Goal: Transaction & Acquisition: Purchase product/service

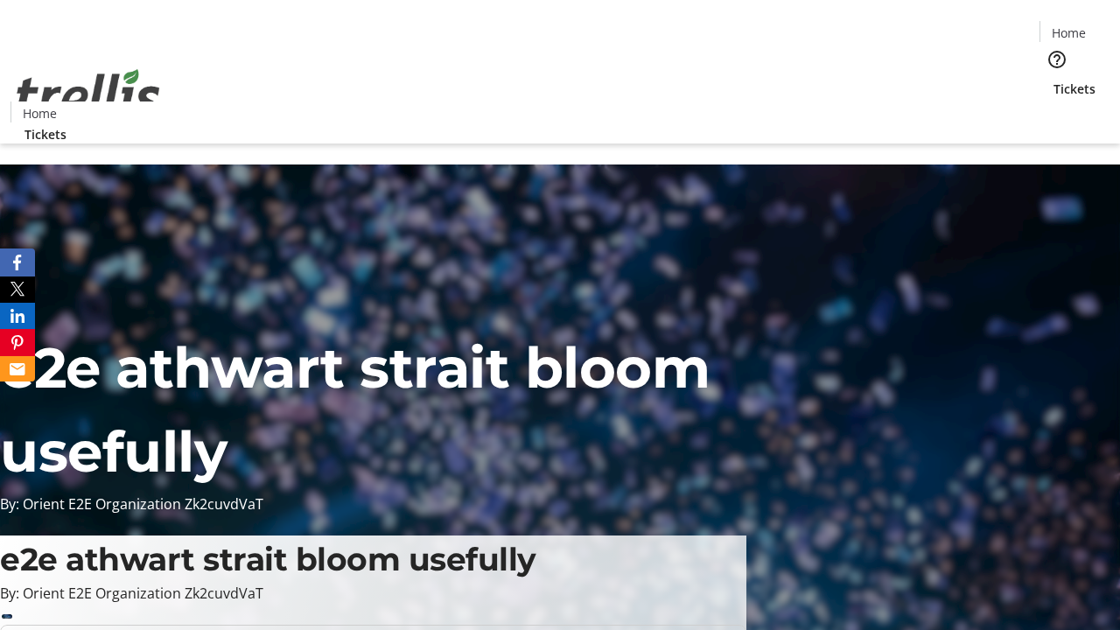
click at [1053, 80] on span "Tickets" at bounding box center [1074, 89] width 42 height 18
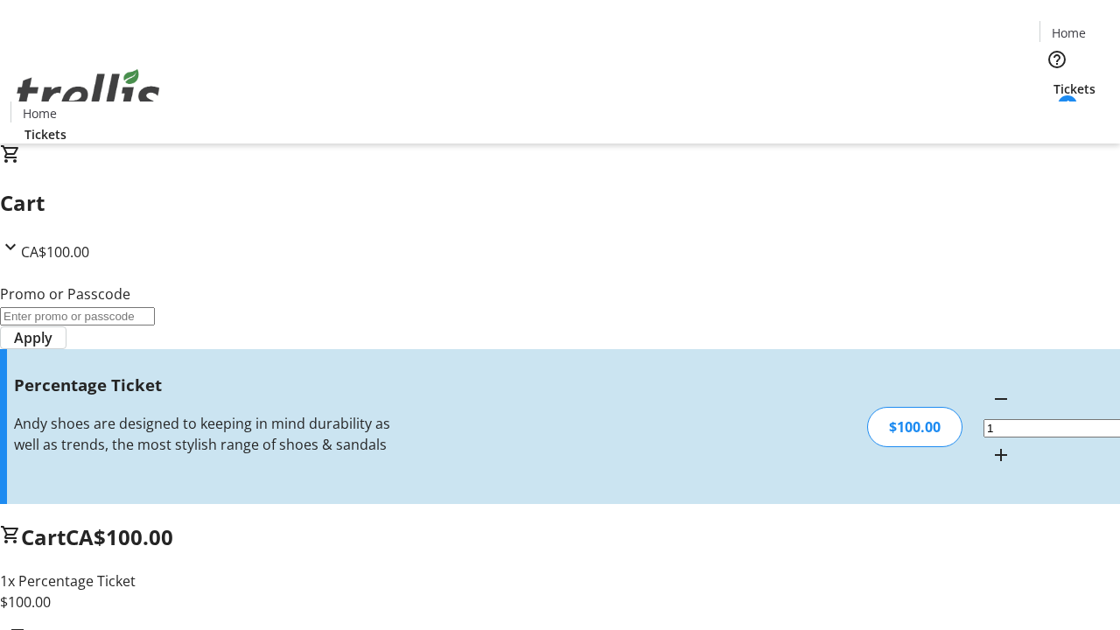
type input "FOO"
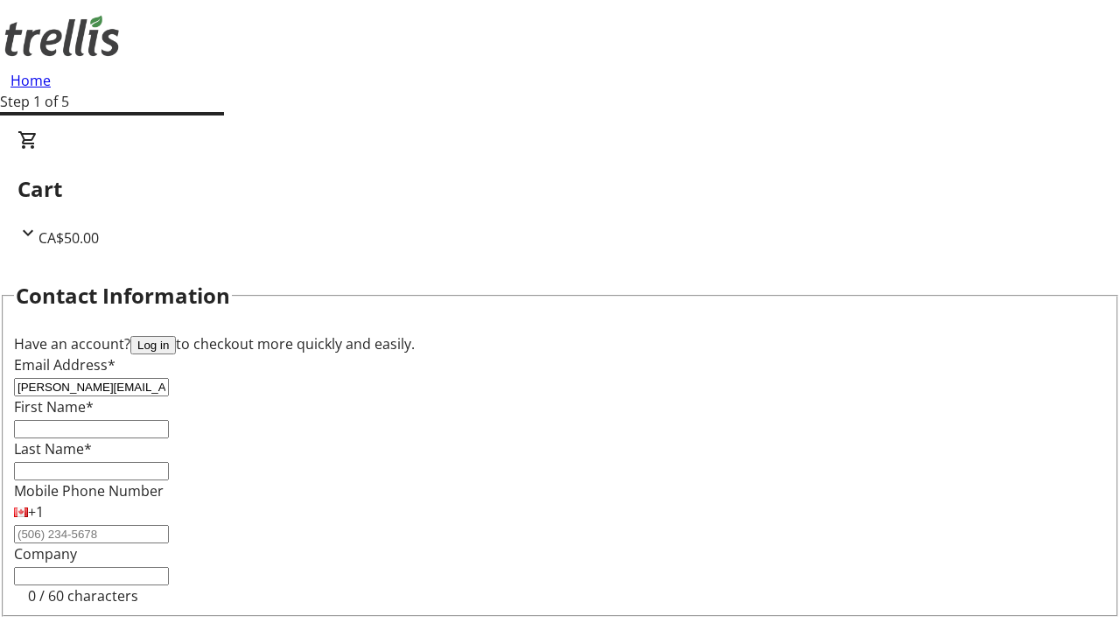
type input "[PERSON_NAME][EMAIL_ADDRESS][DOMAIN_NAME]"
type input "[PERSON_NAME]"
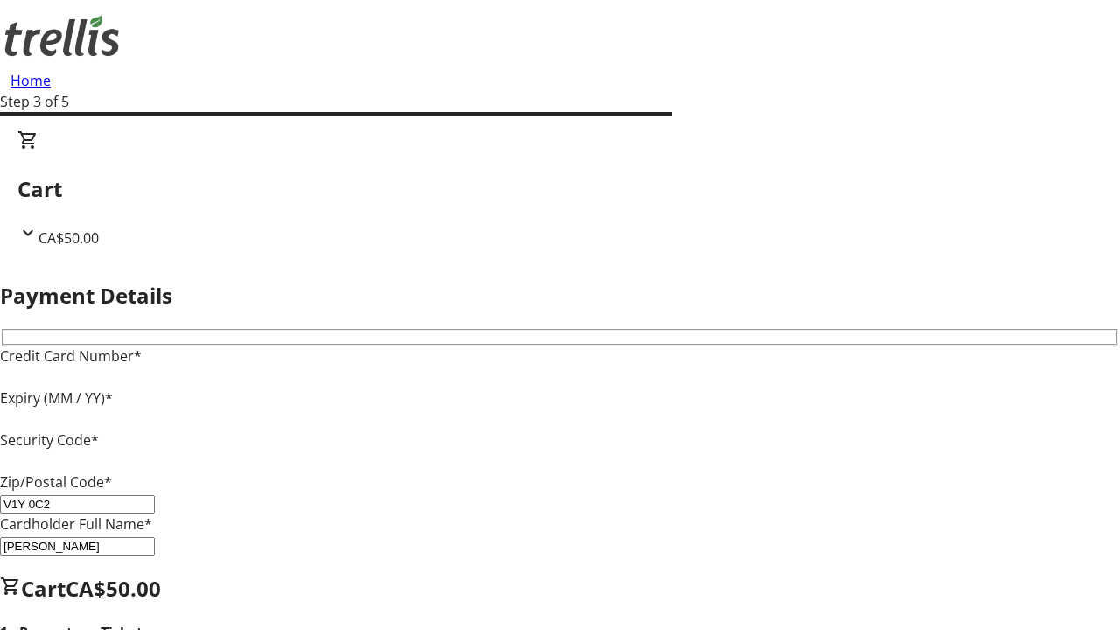
type input "V1Y 0C2"
